Goal: Task Accomplishment & Management: Complete application form

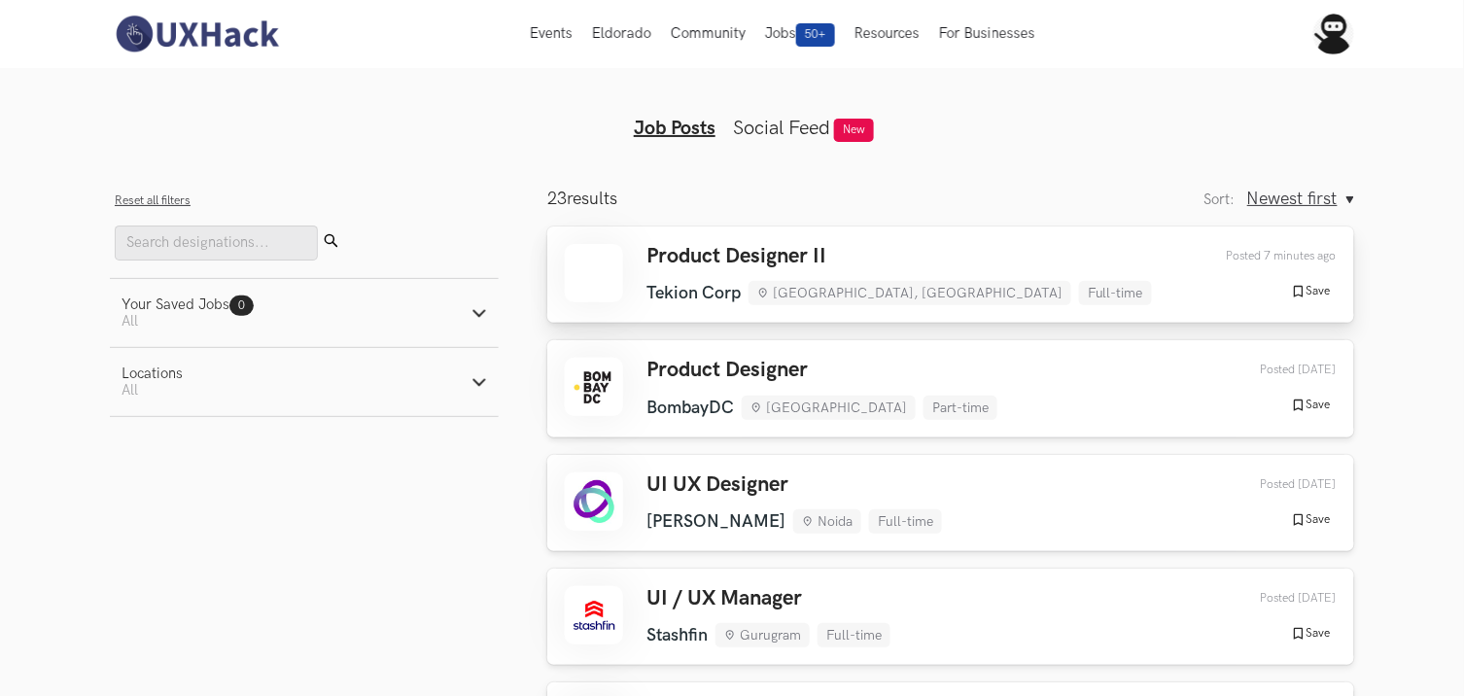
click at [818, 251] on h3 "Product Designer II" at bounding box center [900, 256] width 506 height 25
click at [211, 372] on button "Locations Active filters: All" at bounding box center [304, 382] width 389 height 68
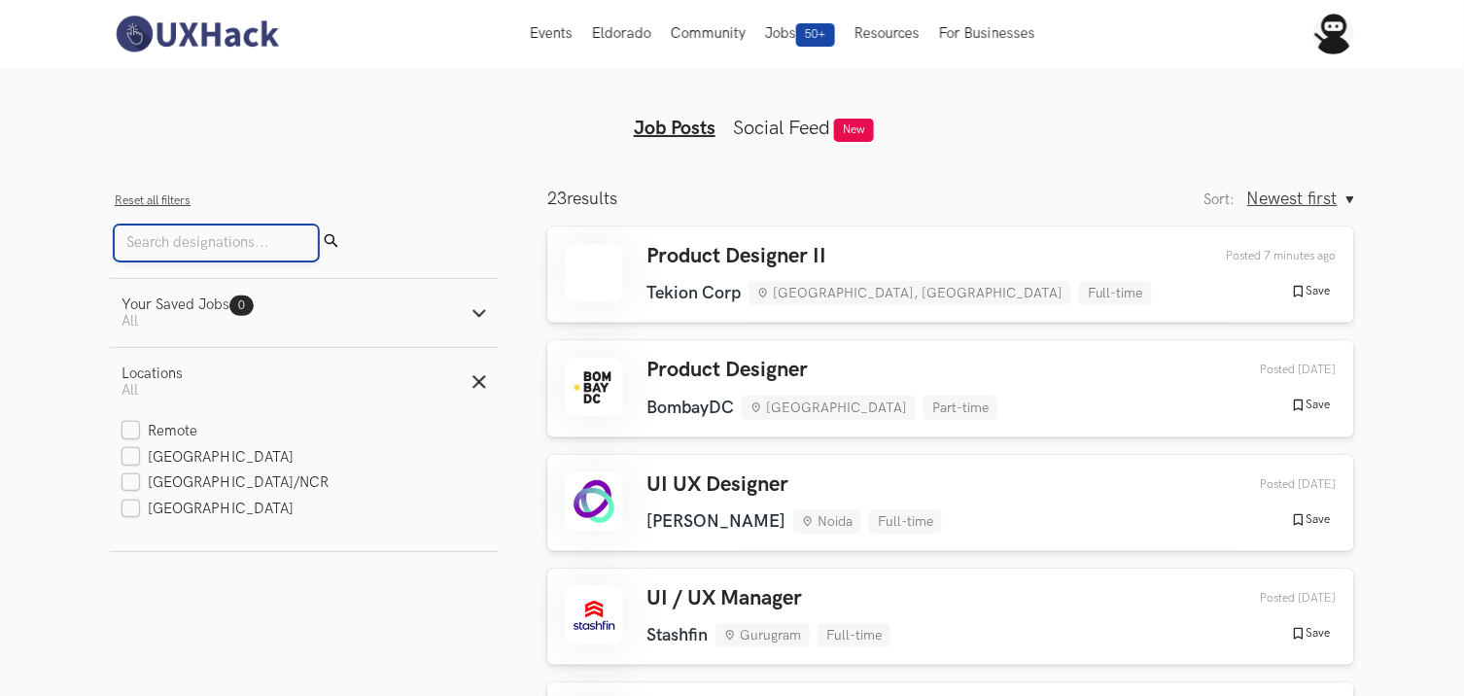
click at [136, 239] on input "Search" at bounding box center [216, 243] width 203 height 35
click at [160, 308] on div "Your Saved Jobs 0 Jobs" at bounding box center [188, 305] width 132 height 17
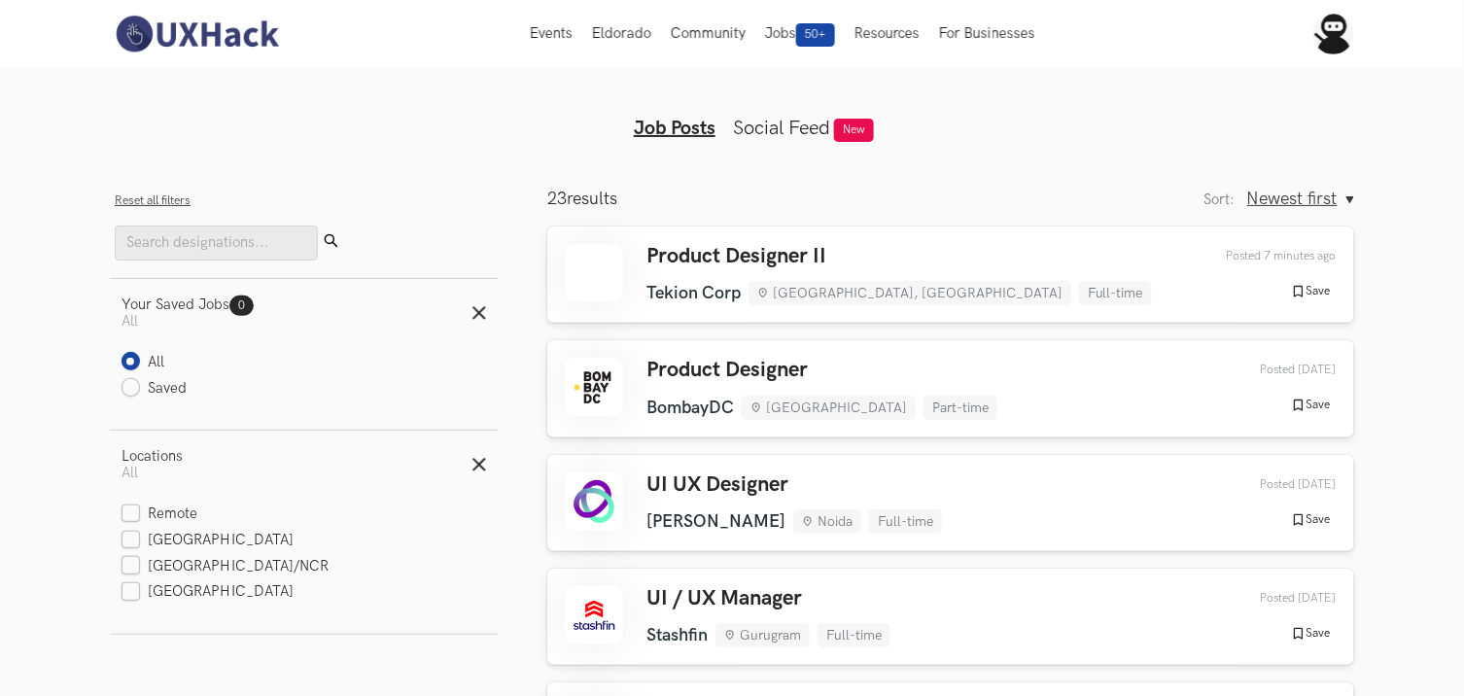
click at [132, 350] on div "All Saved" at bounding box center [304, 388] width 389 height 83
click at [143, 198] on button "Reset all filters" at bounding box center [153, 201] width 76 height 15
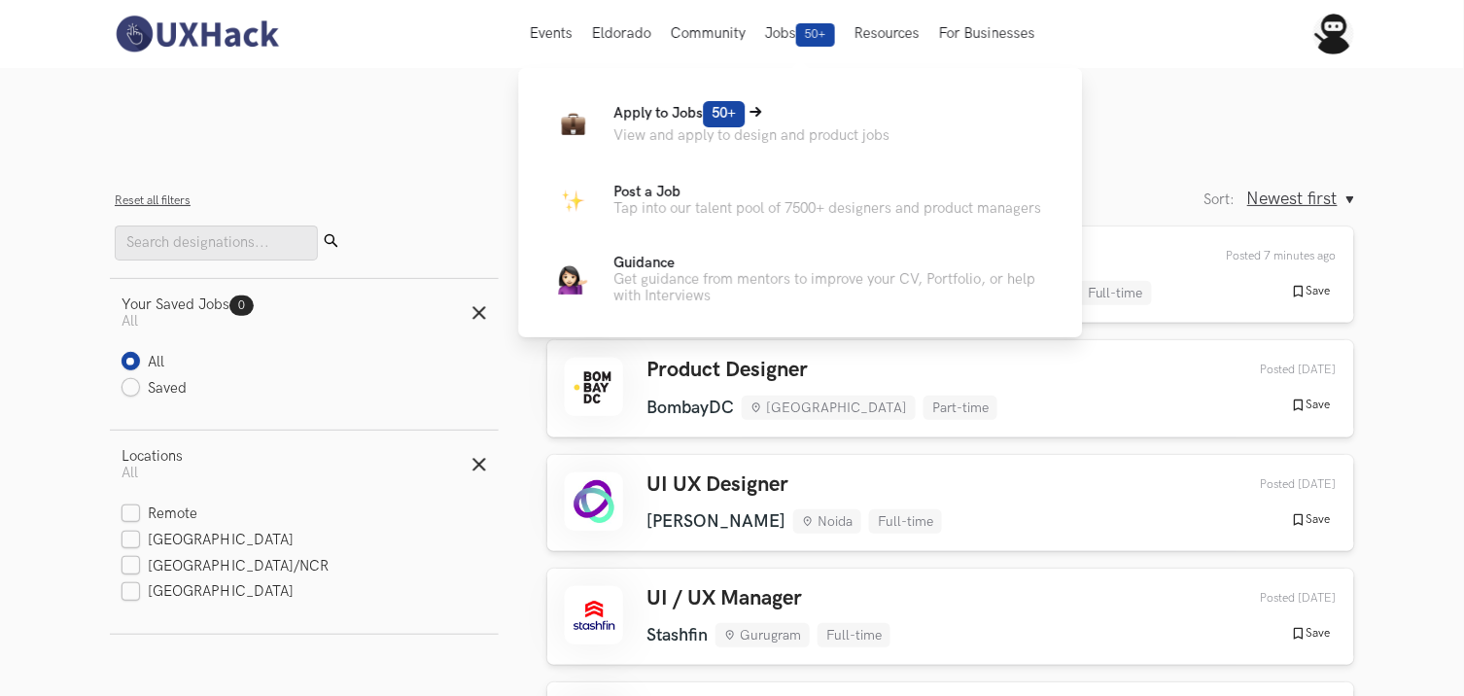
click at [785, 127] on p "View and apply to design and product jobs" at bounding box center [753, 135] width 276 height 17
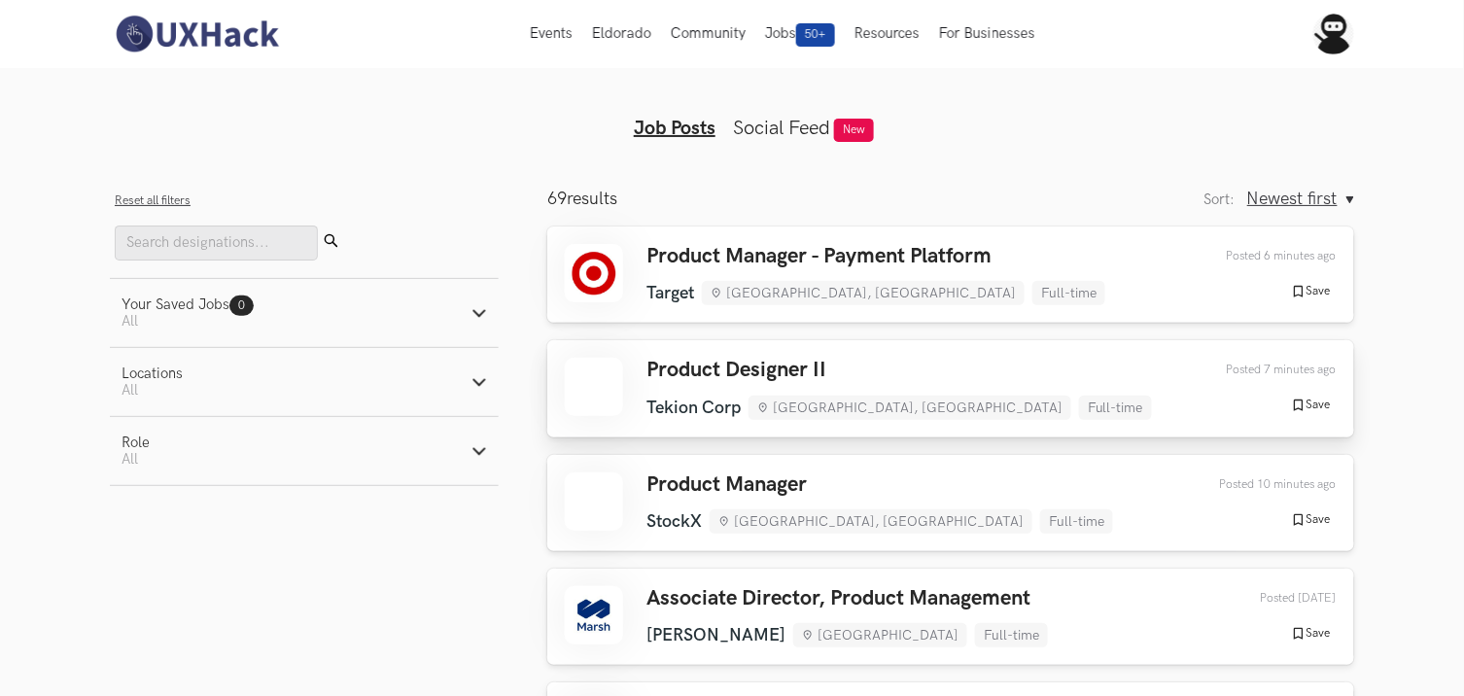
click at [589, 379] on div at bounding box center [594, 387] width 58 height 58
